Goal: Navigation & Orientation: Go to known website

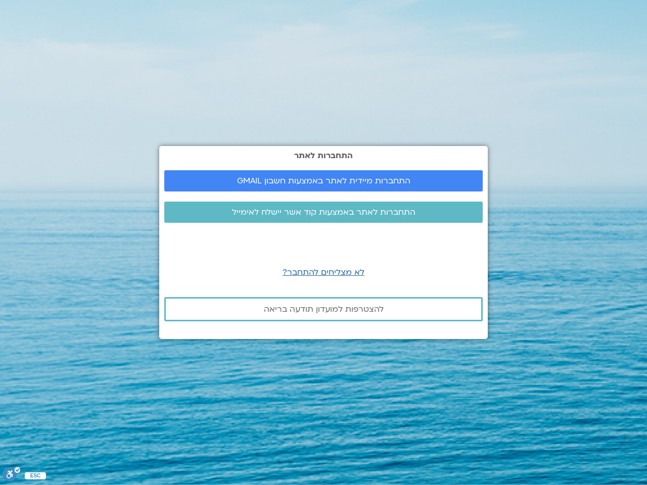
click at [323, 243] on div "התחברות לאתר התחברות מיידית לאתר באמצעות חשבון GMAIL התחברות לאתר באמצעות קוד א…" at bounding box center [323, 242] width 329 height 193
click at [323, 181] on span "התחברות מיידית לאתר באמצעות חשבון GMAIL" at bounding box center [323, 180] width 173 height 9
click at [11, 477] on icon "סרגל נגישות" at bounding box center [10, 474] width 6 height 7
